Goal: Contribute content: Add original content to the website for others to see

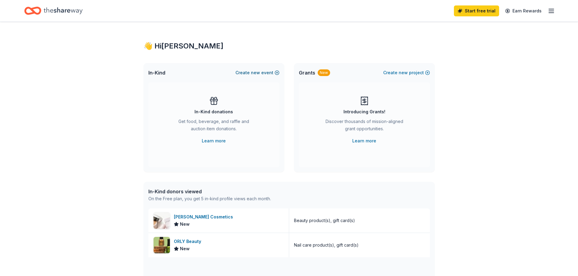
click at [262, 75] on button "Create new event" at bounding box center [258, 72] width 44 height 7
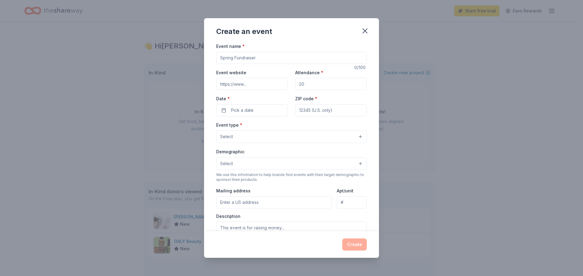
click at [255, 60] on input "Event name *" at bounding box center [291, 58] width 151 height 12
type input "Makeup Workshop for Trans Youth"
click at [310, 86] on input "Attendance *" at bounding box center [331, 84] width 72 height 12
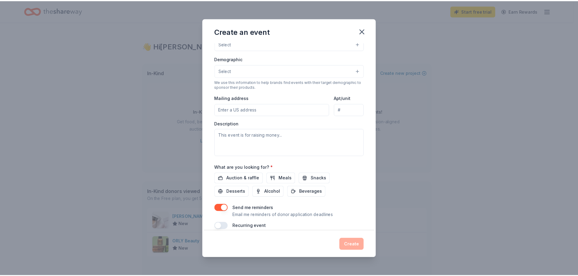
scroll to position [101, 0]
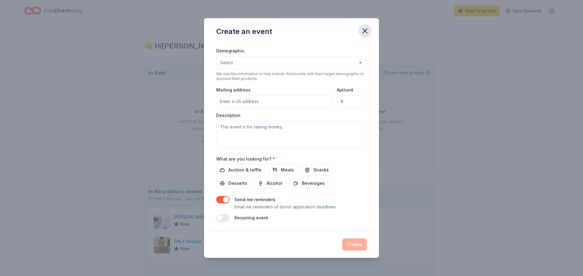
click at [365, 32] on icon "button" at bounding box center [365, 31] width 8 height 8
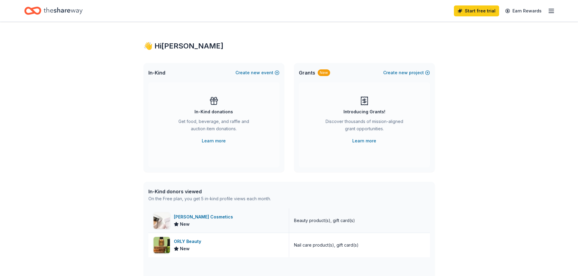
click at [222, 218] on div "[PERSON_NAME] Cosmetics" at bounding box center [205, 217] width 62 height 7
click at [362, 137] on link "Learn more" at bounding box center [364, 140] width 24 height 7
click at [394, 71] on button "Create new project" at bounding box center [406, 72] width 47 height 7
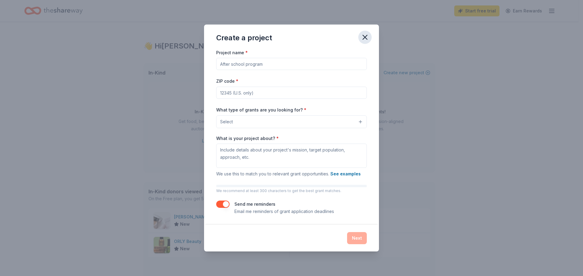
click at [364, 39] on icon "button" at bounding box center [365, 37] width 8 height 8
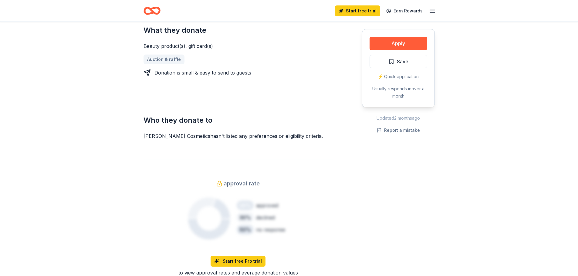
scroll to position [364, 0]
